Goal: Information Seeking & Learning: Find specific fact

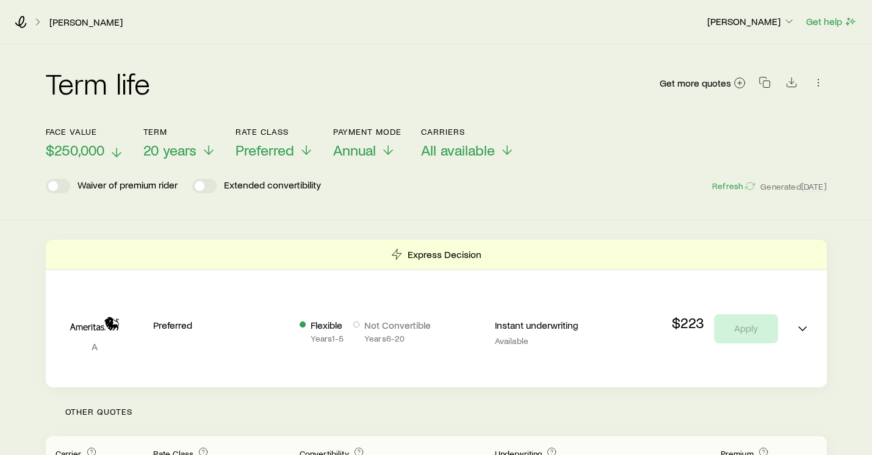
click at [122, 153] on icon at bounding box center [116, 152] width 15 height 15
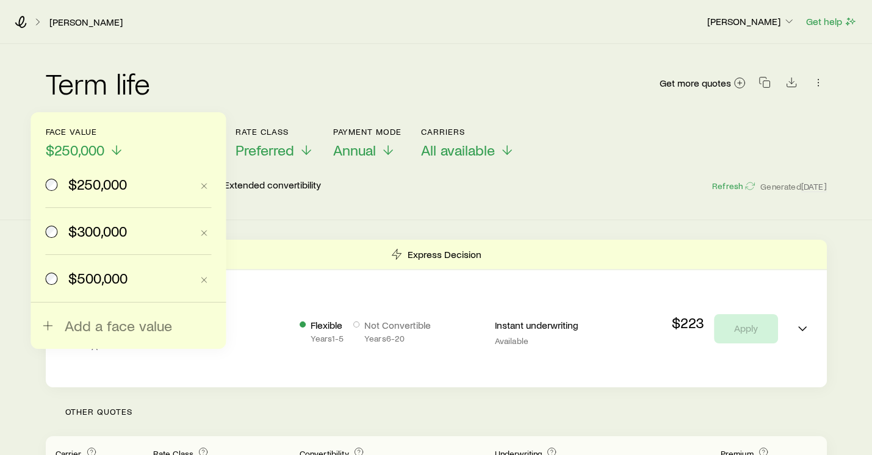
click at [82, 232] on span "$300,000" at bounding box center [97, 231] width 59 height 17
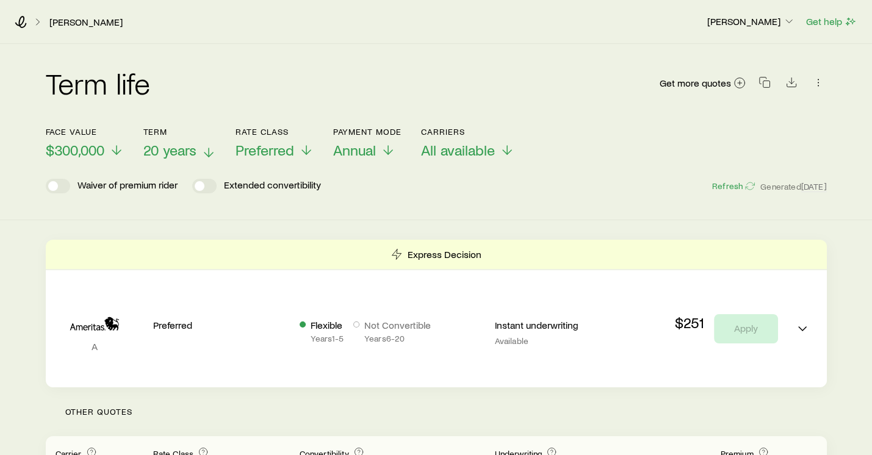
click at [210, 151] on icon at bounding box center [208, 152] width 15 height 15
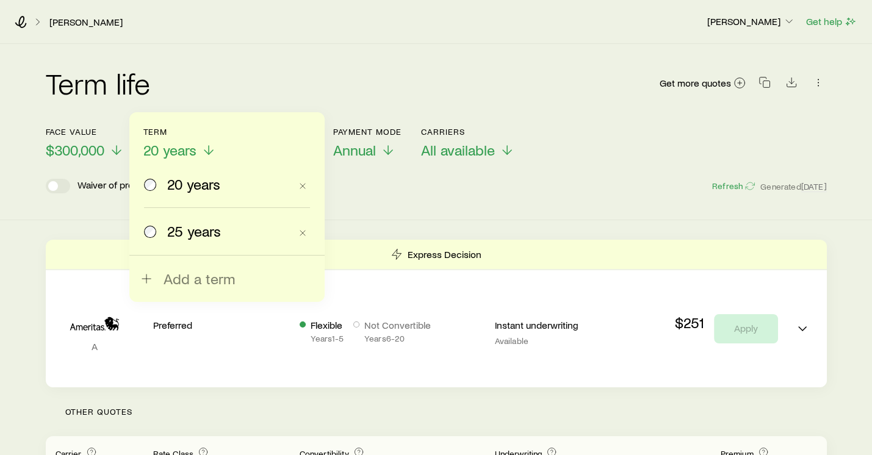
click at [204, 240] on label "25 years" at bounding box center [217, 231] width 146 height 46
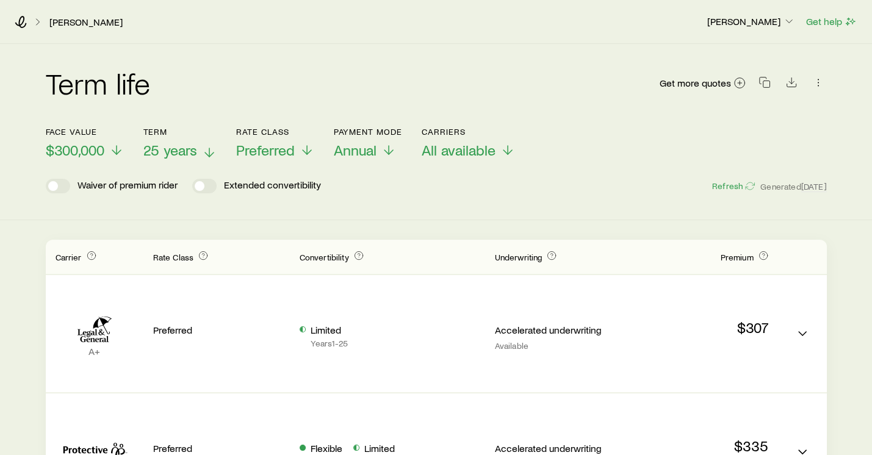
click at [196, 146] on span "25 years" at bounding box center [170, 150] width 54 height 17
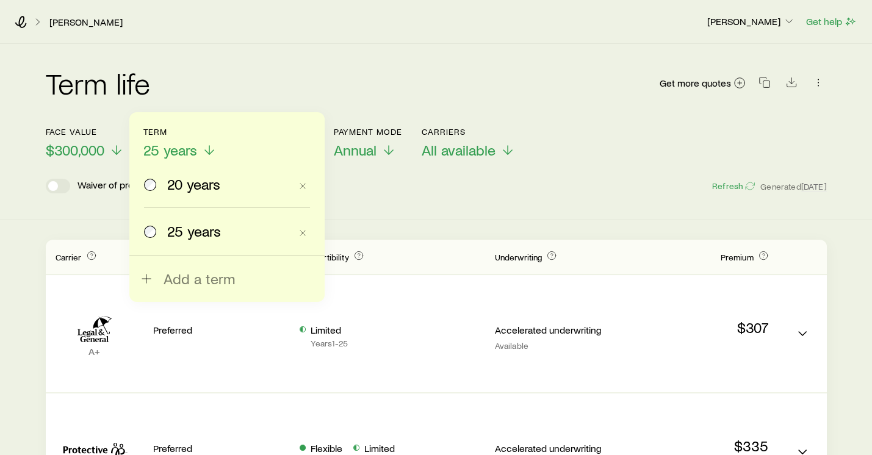
click at [181, 184] on span "20 years" at bounding box center [193, 184] width 53 height 17
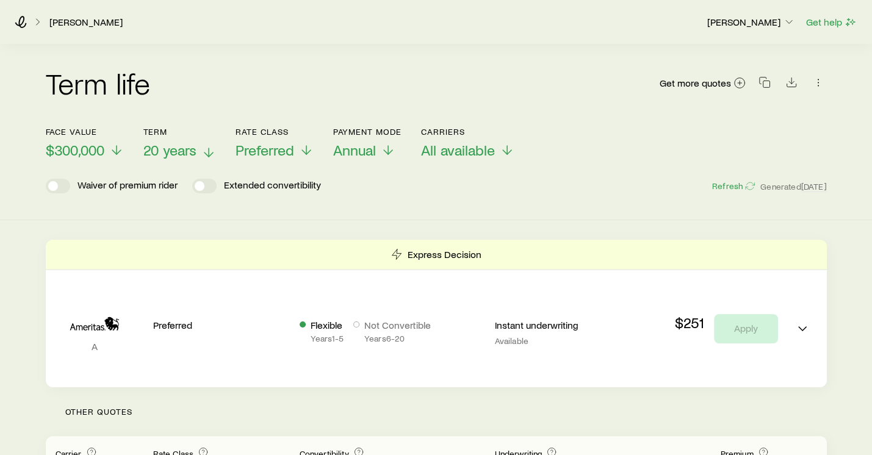
scroll to position [122, 0]
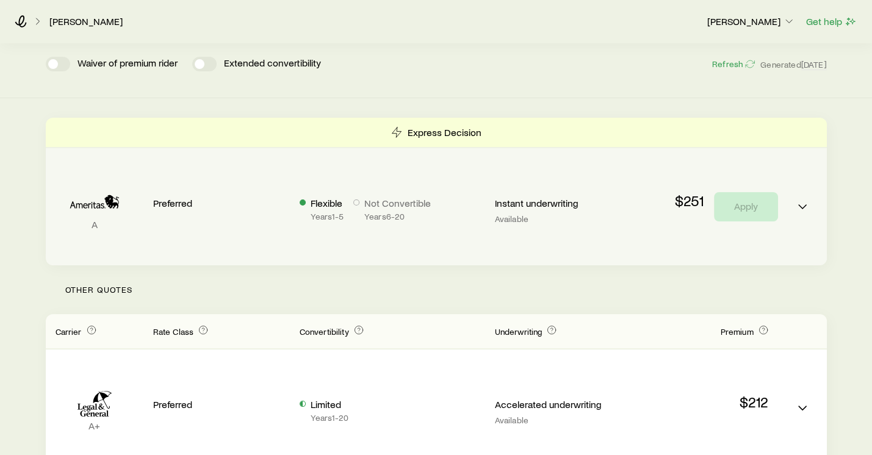
click at [483, 189] on div "Flexible Years 1 - 5 Not Convertible Years 6 - 20" at bounding box center [387, 207] width 195 height 59
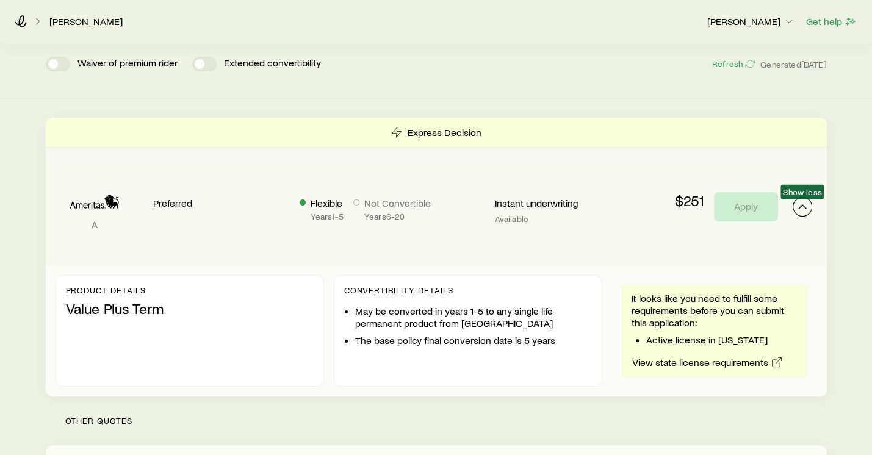
click at [799, 207] on polyline "Term quotes" at bounding box center [802, 207] width 7 height 4
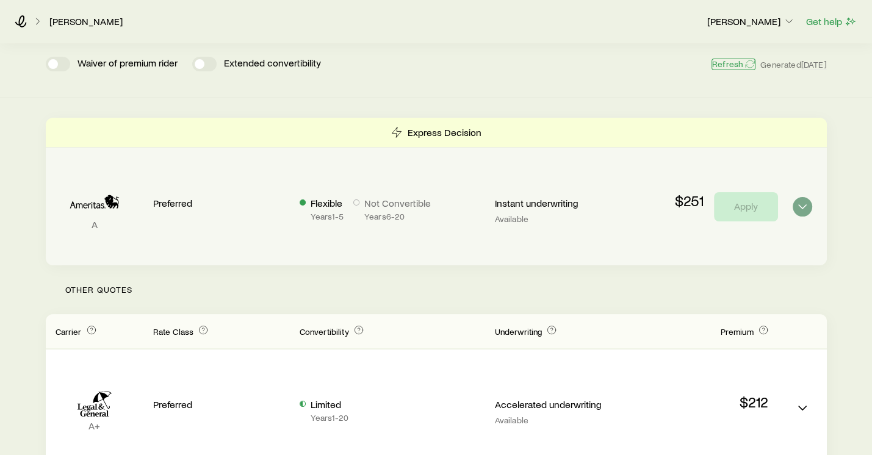
click at [726, 69] on button "Refresh" at bounding box center [733, 65] width 44 height 12
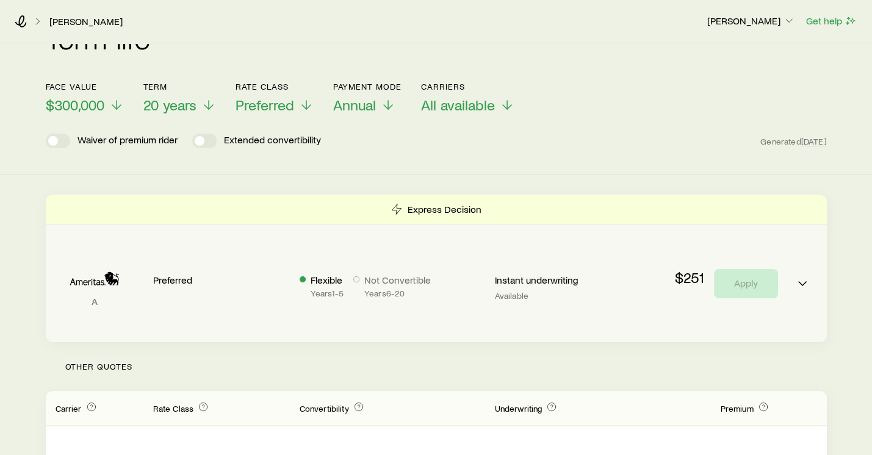
scroll to position [0, 0]
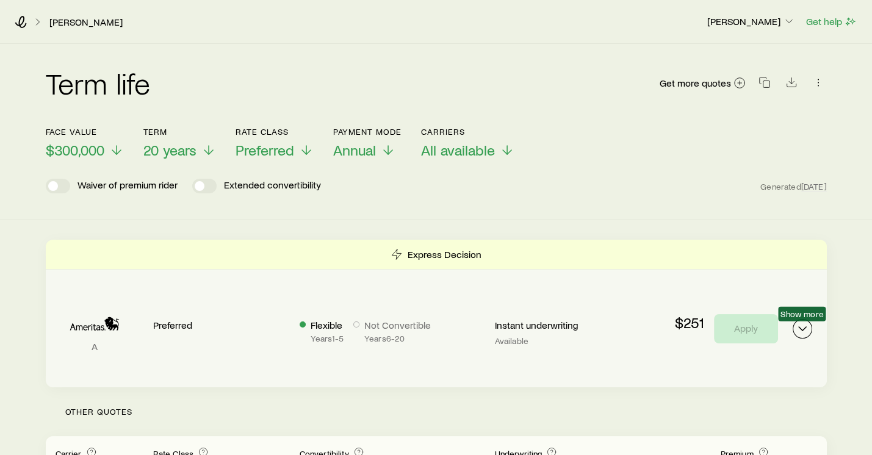
click at [802, 331] on polyline "Term quotes" at bounding box center [802, 329] width 7 height 4
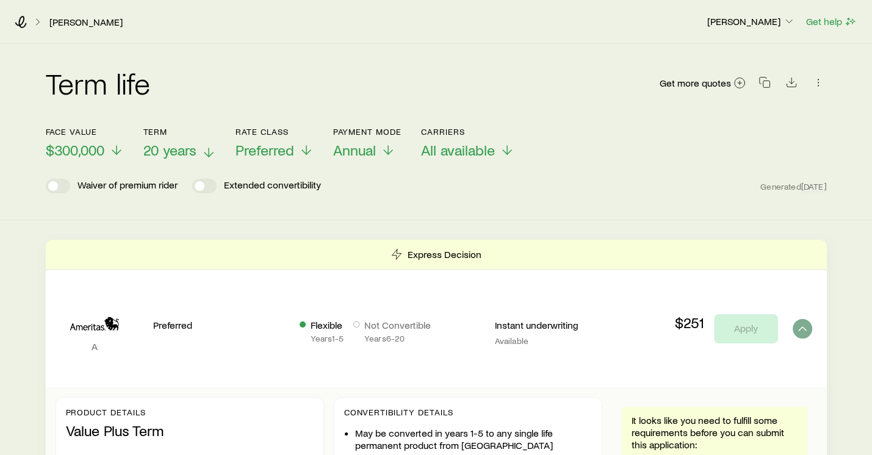
click at [207, 150] on icon at bounding box center [208, 152] width 15 height 15
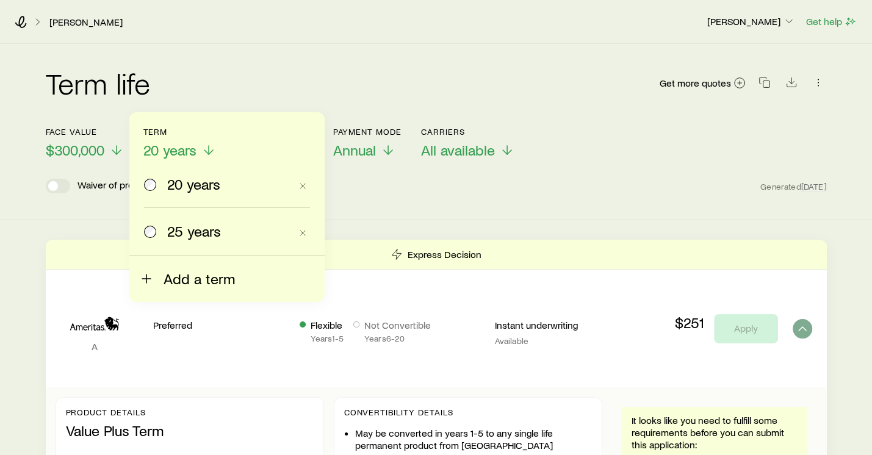
click at [144, 280] on icon at bounding box center [146, 278] width 15 height 15
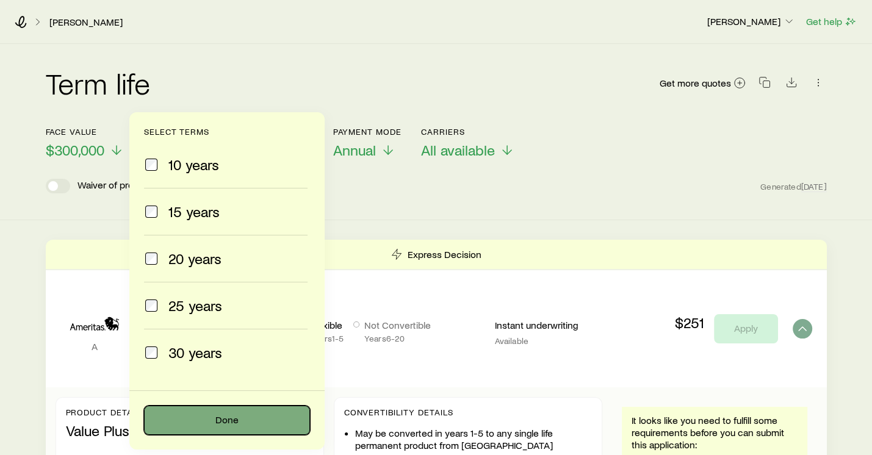
click at [227, 429] on button "Done" at bounding box center [227, 420] width 166 height 29
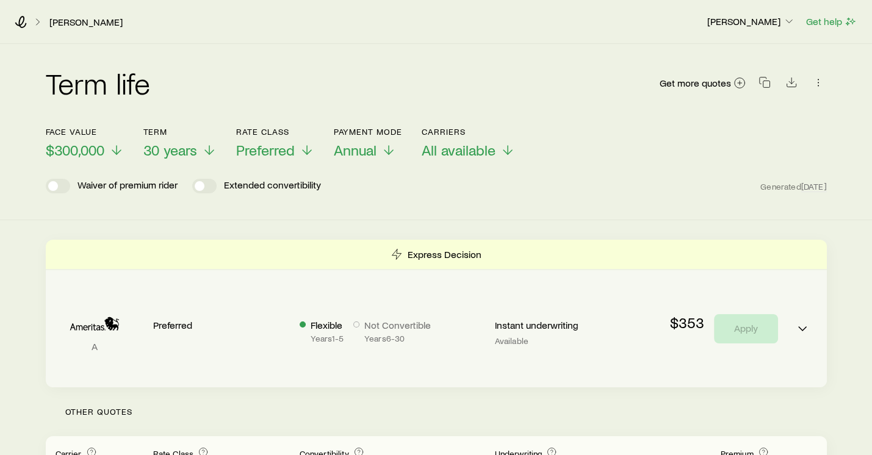
click at [335, 334] on p "Years 1 - 5" at bounding box center [327, 339] width 33 height 10
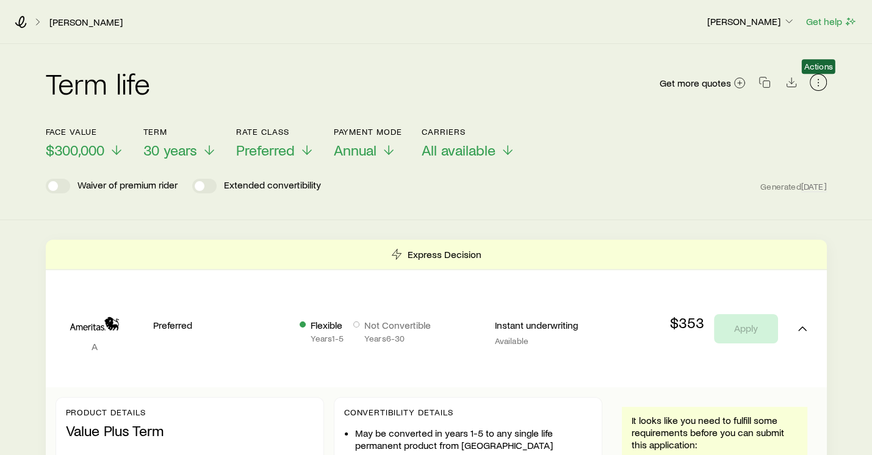
click at [812, 85] on icon "button" at bounding box center [818, 82] width 12 height 12
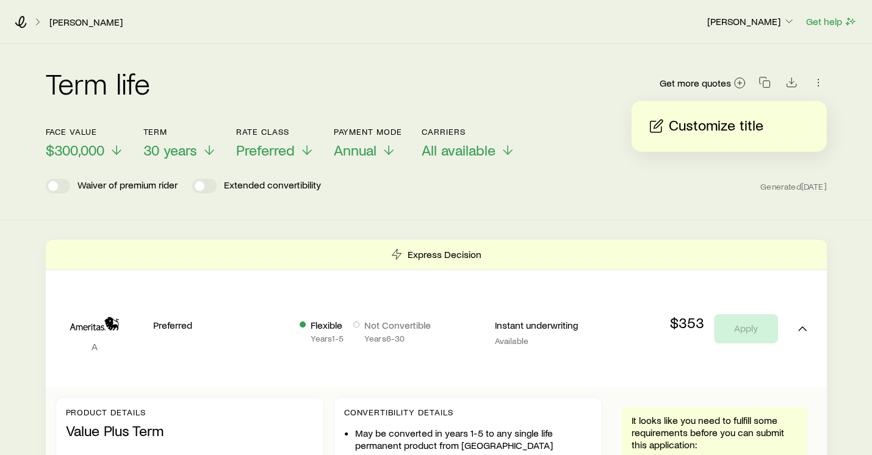
click at [602, 81] on div "Term life Get more quotes" at bounding box center [436, 90] width 781 height 44
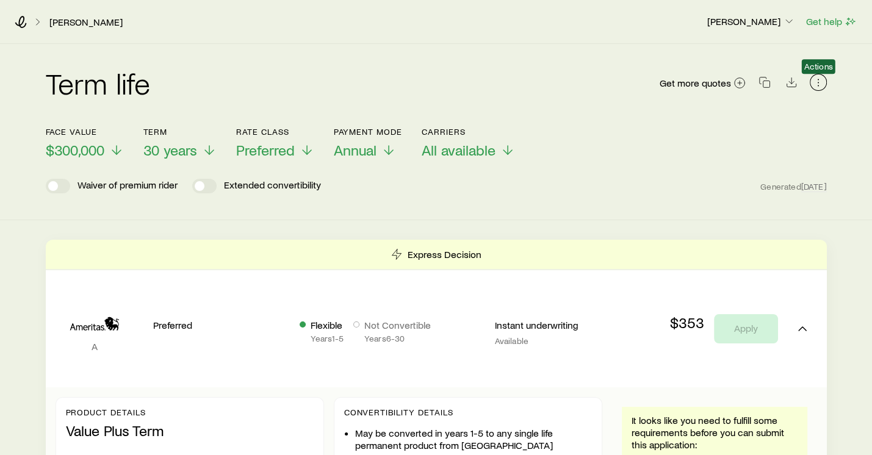
click at [813, 85] on icon "button" at bounding box center [818, 82] width 12 height 12
click at [534, 70] on div "Term life Get more quotes" at bounding box center [436, 90] width 781 height 44
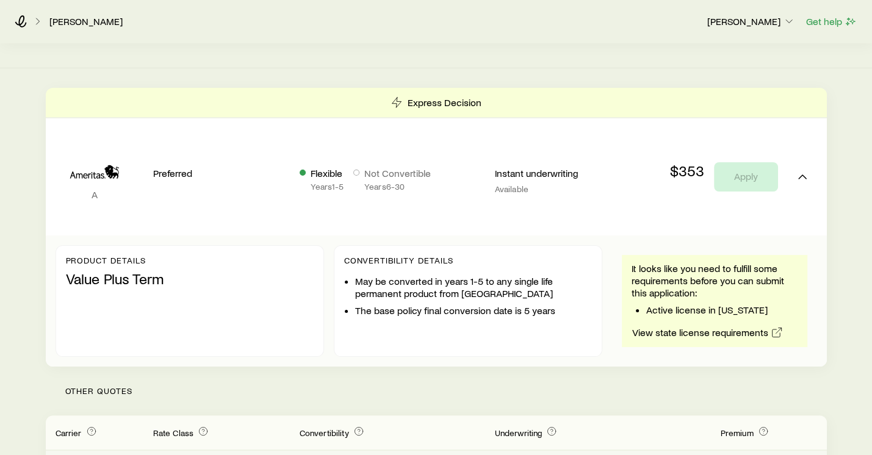
scroll to position [305, 0]
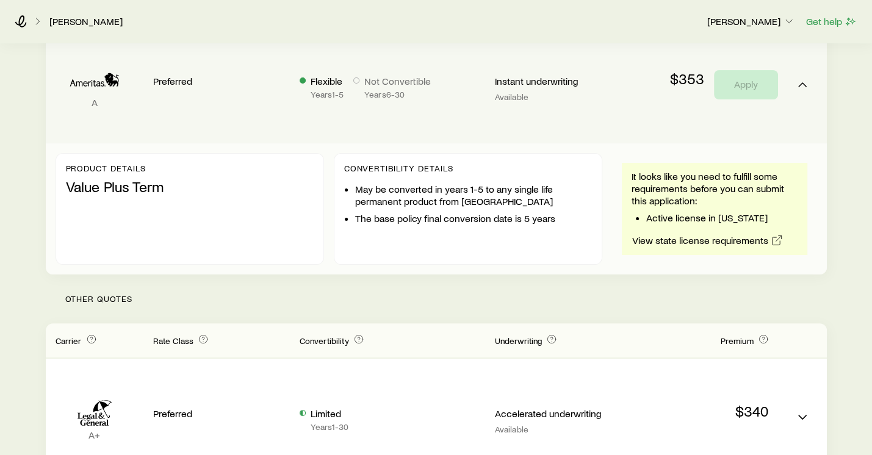
click at [605, 199] on div "Product details Value Plus Term Convertibility Details May be converted in year…" at bounding box center [436, 208] width 781 height 131
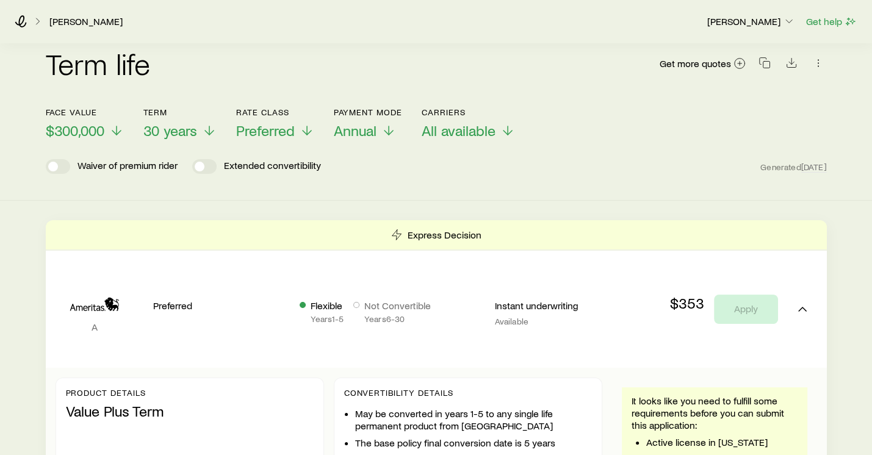
scroll to position [0, 0]
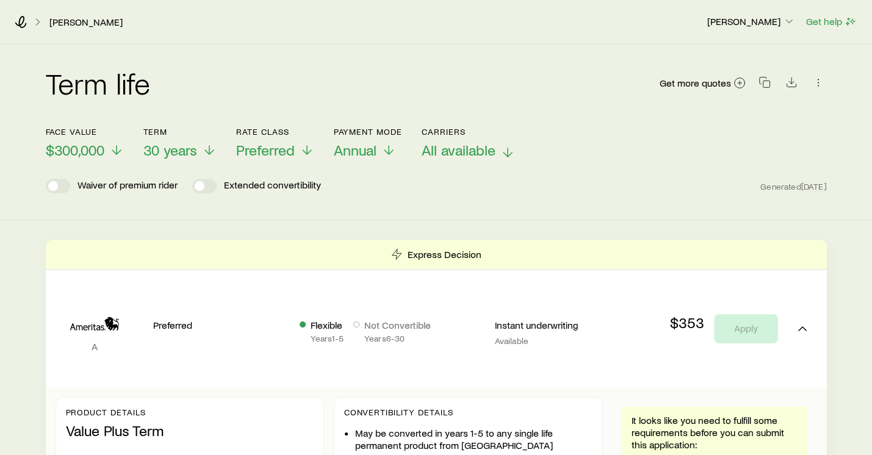
click at [504, 153] on polyline at bounding box center [507, 155] width 9 height 4
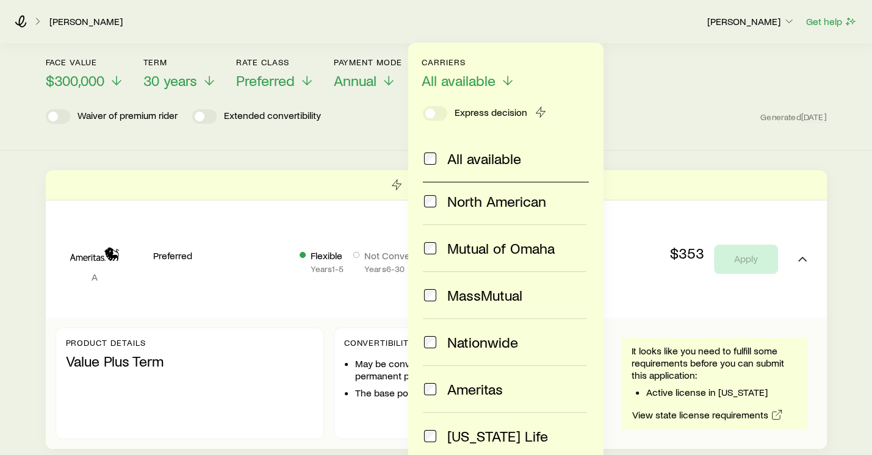
scroll to position [122, 0]
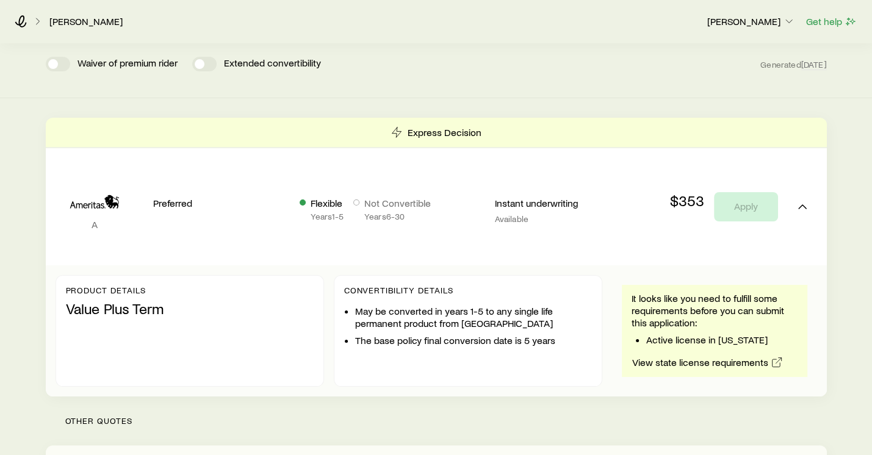
click at [663, 79] on div "Term life Get more quotes Face value $300,000 Term 30 years Rate Class Preferre…" at bounding box center [436, 10] width 872 height 176
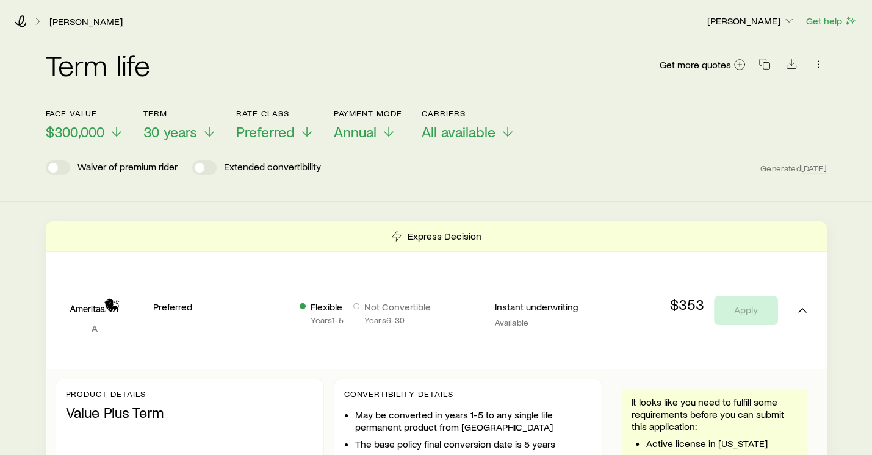
scroll to position [0, 0]
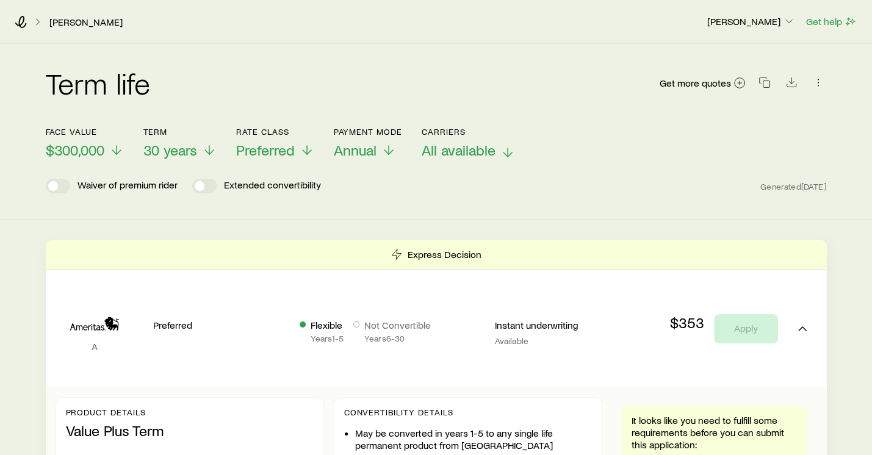
click at [459, 153] on span "All available" at bounding box center [459, 150] width 74 height 17
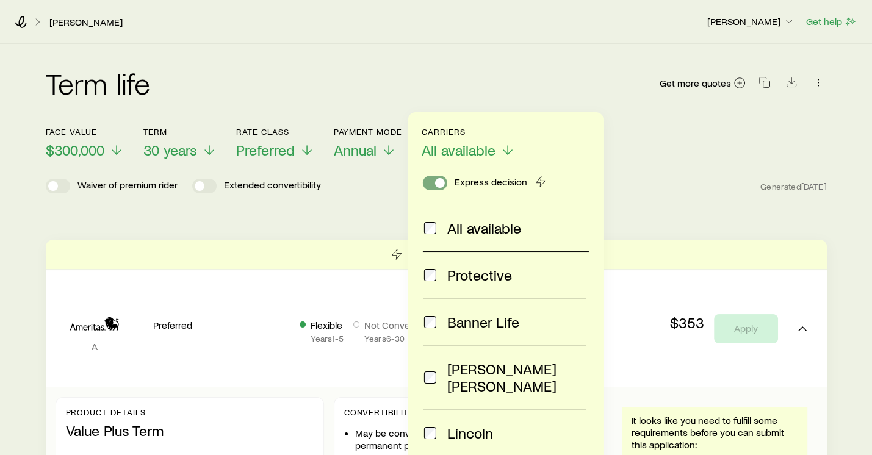
click at [430, 184] on span at bounding box center [435, 183] width 24 height 15
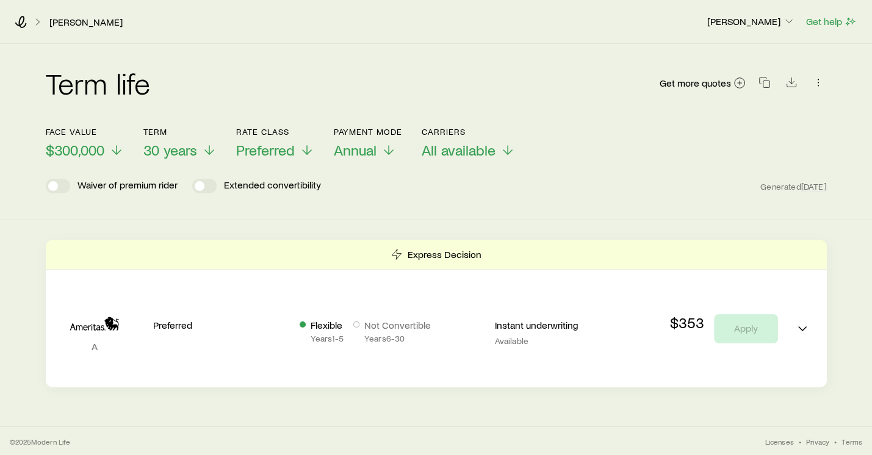
click at [677, 143] on div "Face value $300,000 Term 30 years Rate Class Preferred Payment Mode Annual Carr…" at bounding box center [436, 135] width 781 height 47
click at [786, 83] on icon "Download CSV" at bounding box center [791, 82] width 12 height 12
drag, startPoint x: 539, startPoint y: 165, endPoint x: 613, endPoint y: 113, distance: 90.2
click at [537, 165] on header "Face value $300,000 Term 30 years Rate Class Preferred Payment Mode Annual Carr…" at bounding box center [436, 163] width 781 height 73
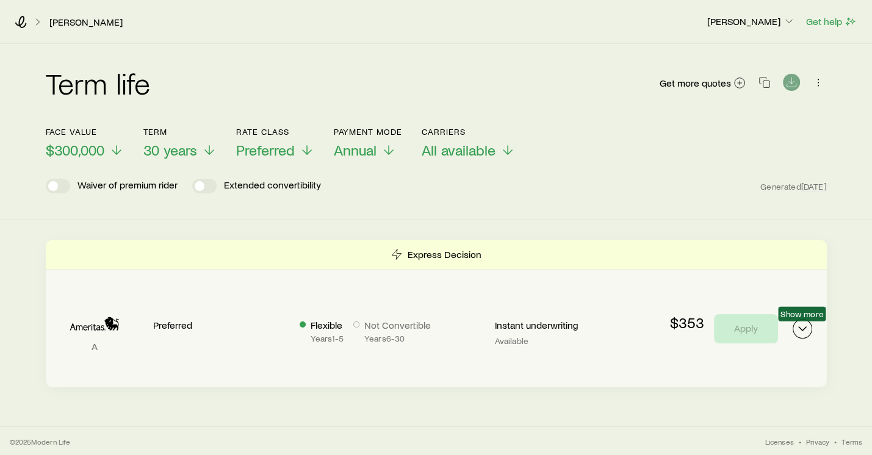
click at [802, 333] on icon "Term quotes" at bounding box center [802, 329] width 15 height 15
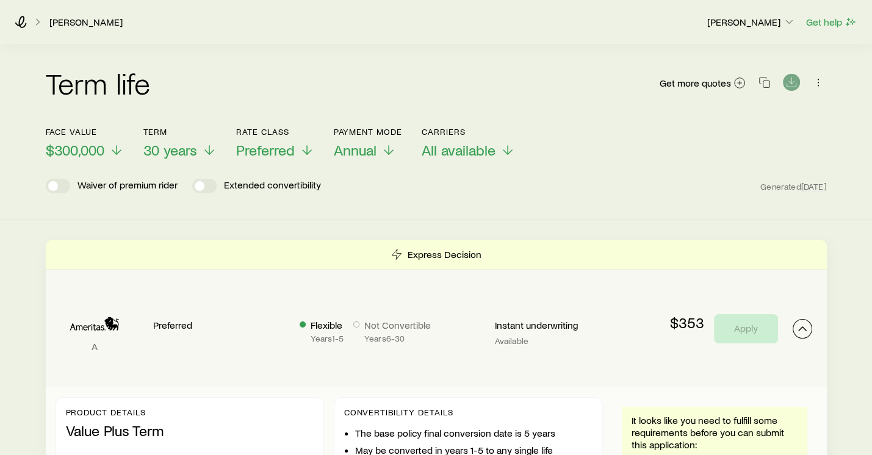
scroll to position [132, 0]
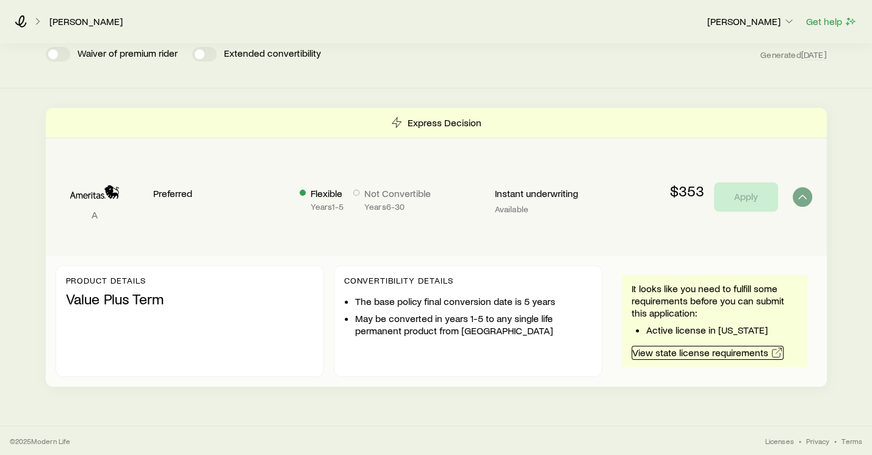
click at [680, 356] on link "View state license requirements" at bounding box center [707, 353] width 152 height 14
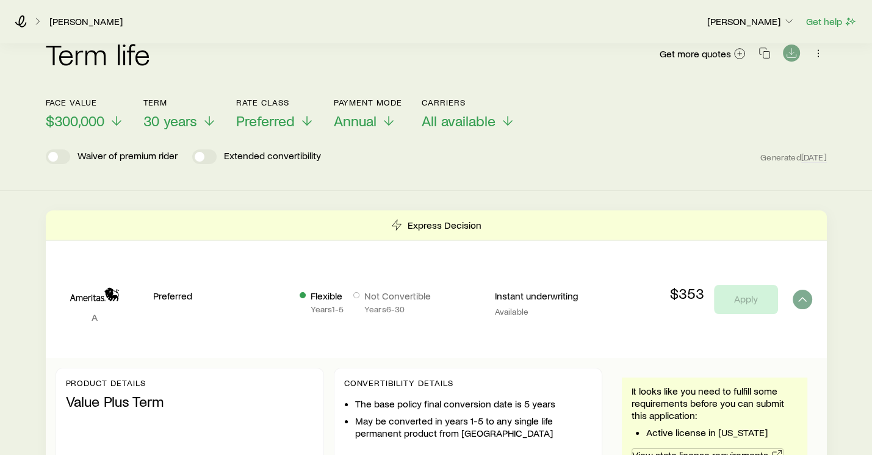
scroll to position [0, 0]
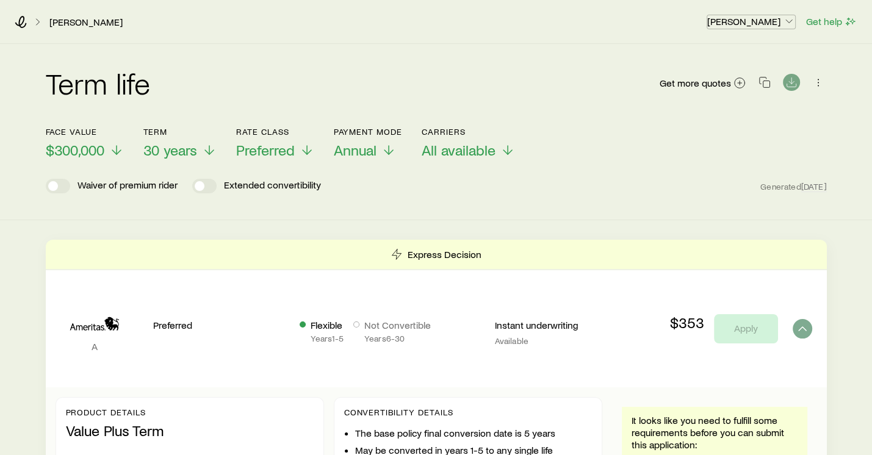
click at [776, 27] on p "[PERSON_NAME]" at bounding box center [751, 21] width 88 height 12
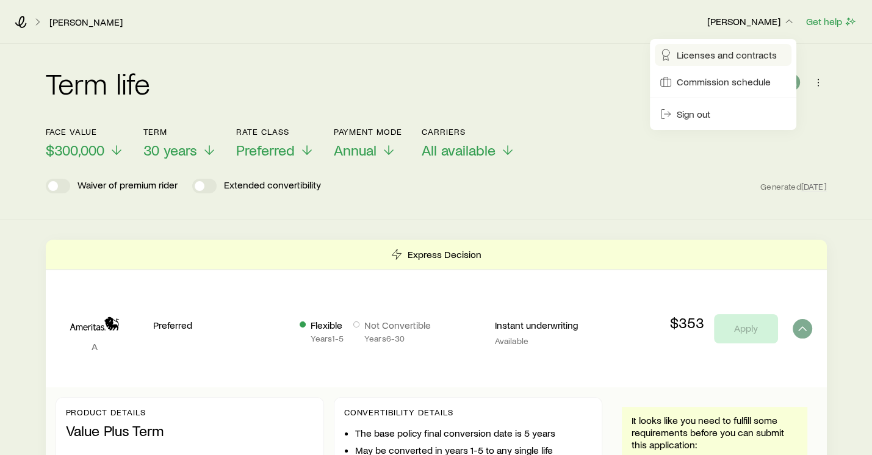
click at [739, 54] on span "Licenses and contracts" at bounding box center [727, 55] width 100 height 12
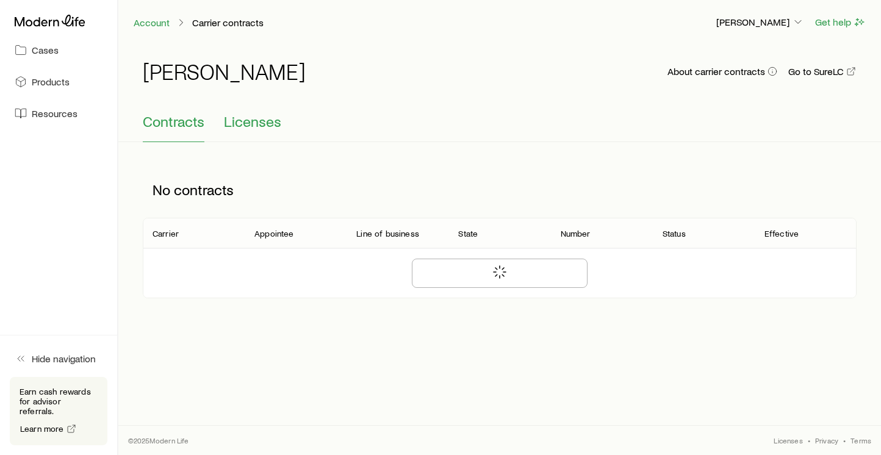
click at [245, 128] on span "Licenses" at bounding box center [252, 121] width 57 height 17
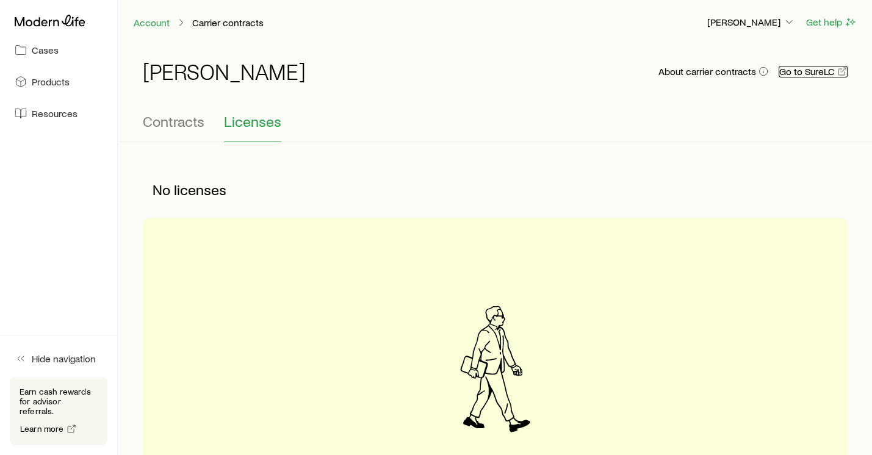
click at [819, 71] on link "Go to SureLC" at bounding box center [812, 72] width 69 height 12
